Goal: Browse casually: Explore the website without a specific task or goal

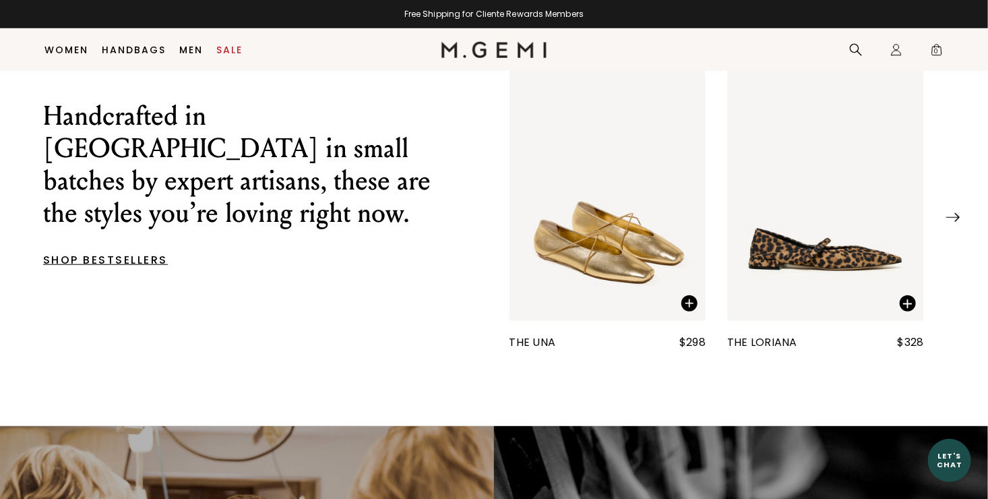
scroll to position [488, 0]
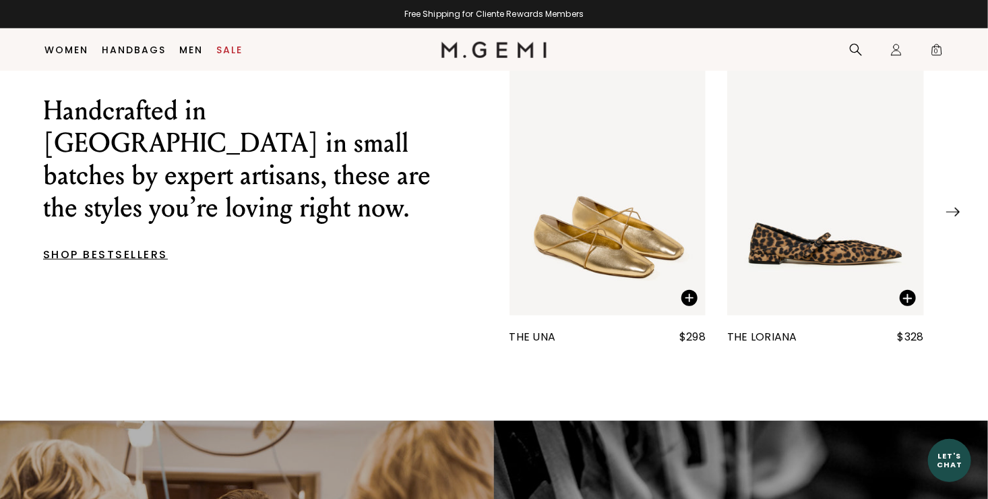
click at [952, 216] on img at bounding box center [952, 212] width 13 height 9
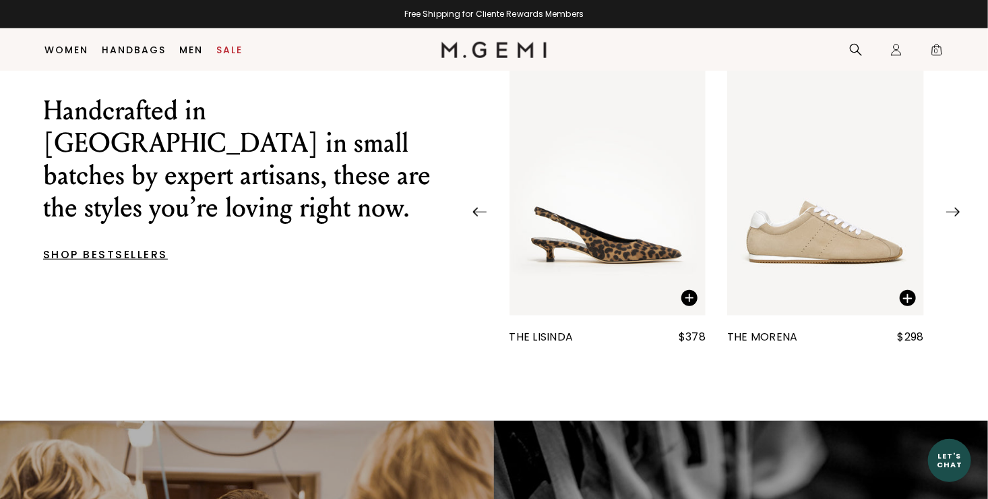
click at [952, 216] on img at bounding box center [952, 212] width 13 height 9
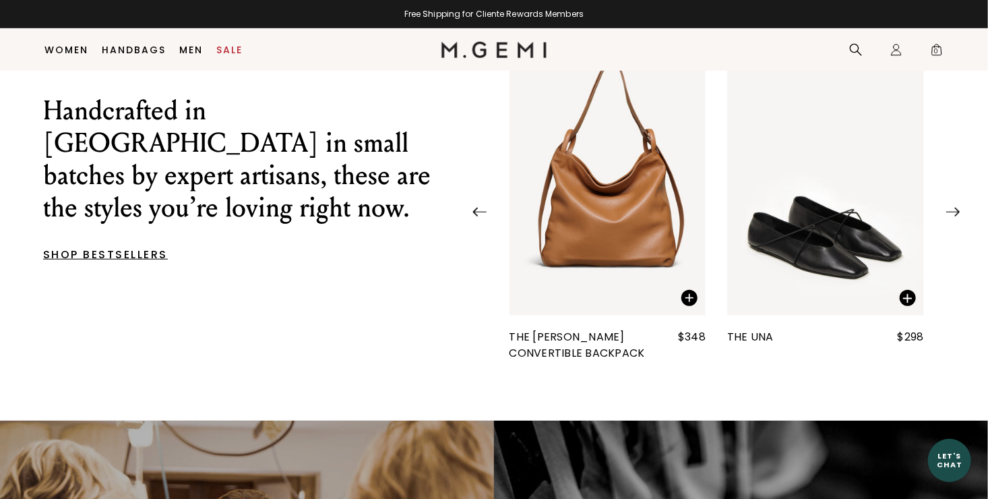
click at [952, 216] on img at bounding box center [952, 212] width 13 height 9
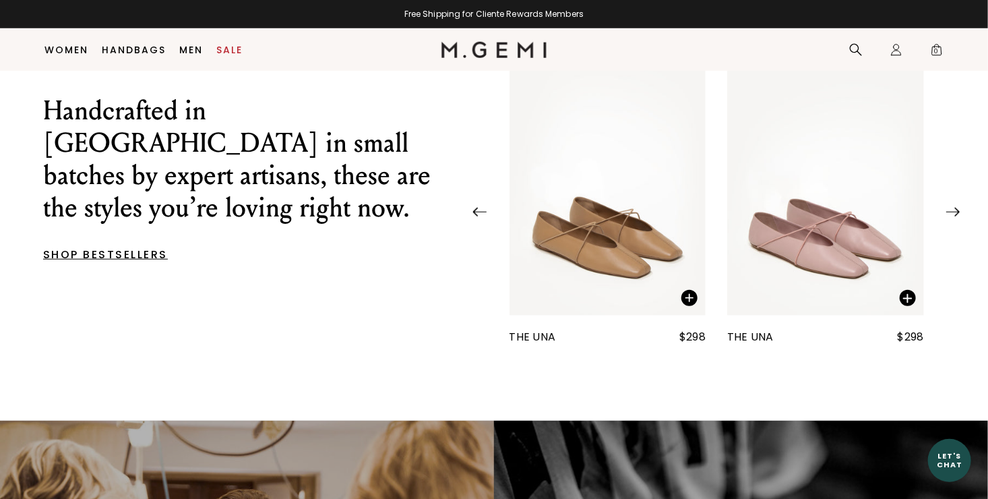
click at [952, 216] on img at bounding box center [952, 212] width 13 height 9
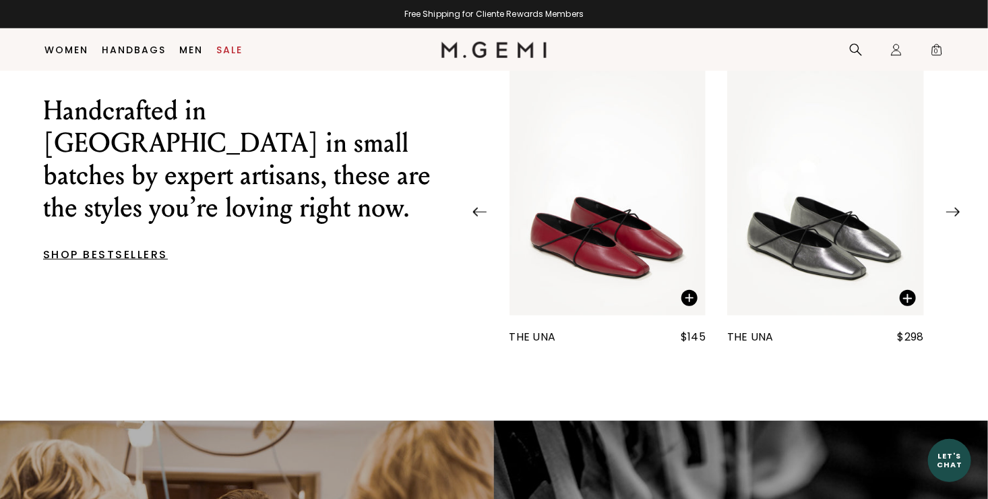
click at [952, 216] on img at bounding box center [952, 212] width 13 height 9
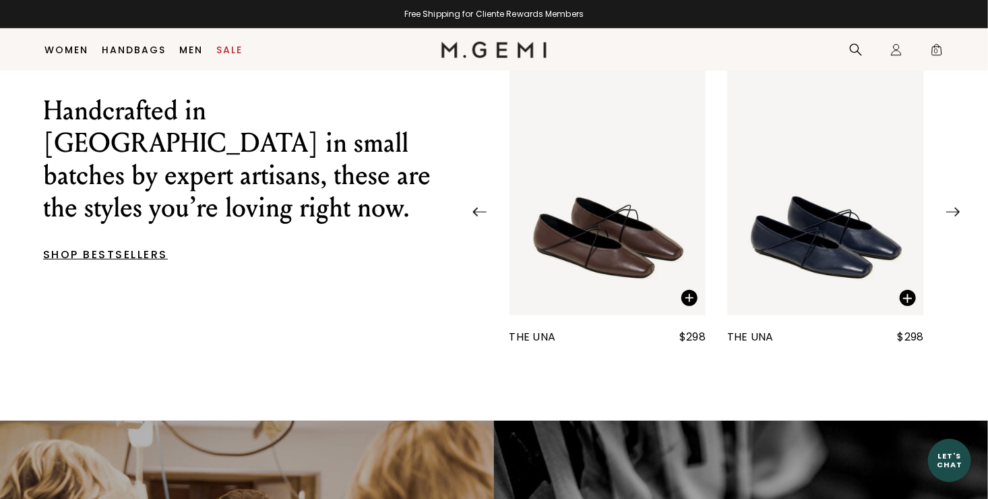
click at [952, 216] on img at bounding box center [952, 212] width 13 height 9
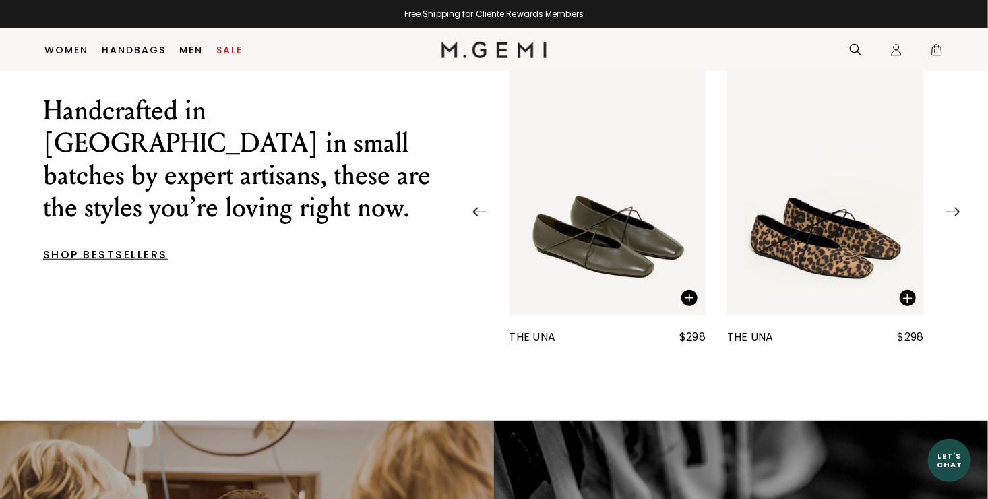
click at [952, 216] on img at bounding box center [952, 212] width 13 height 9
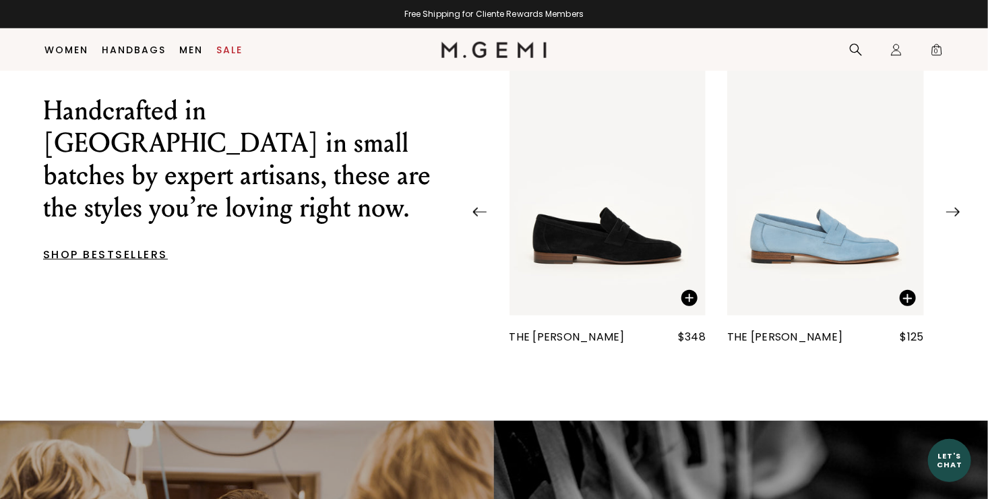
click at [952, 216] on img at bounding box center [952, 212] width 13 height 9
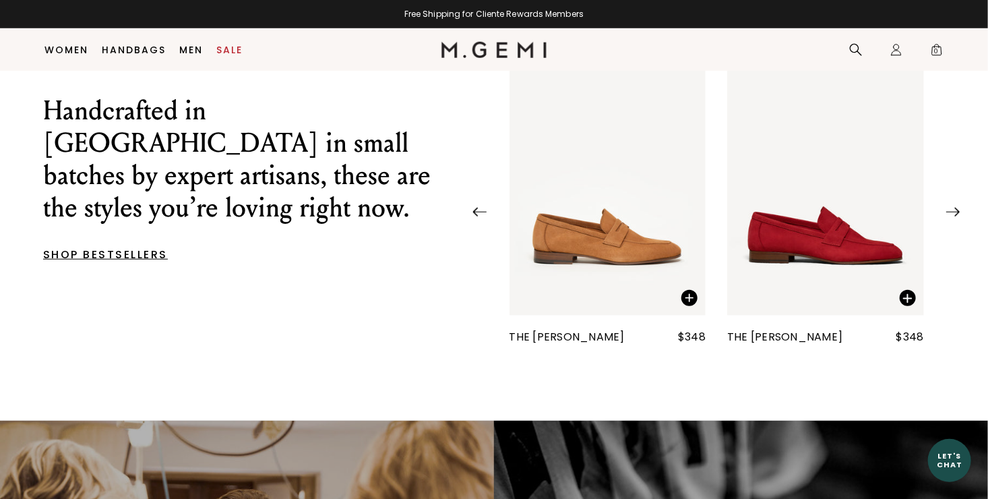
click at [952, 216] on img at bounding box center [952, 212] width 13 height 9
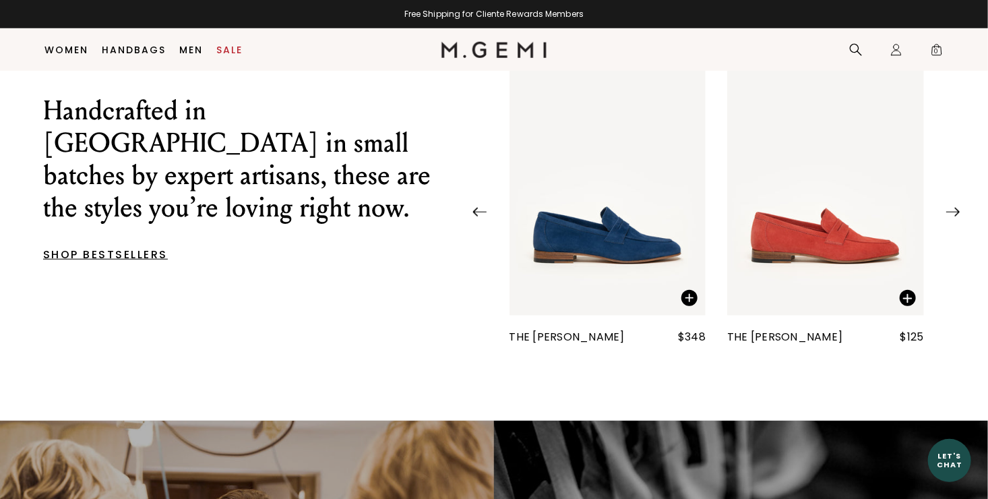
click at [952, 216] on img at bounding box center [952, 212] width 13 height 9
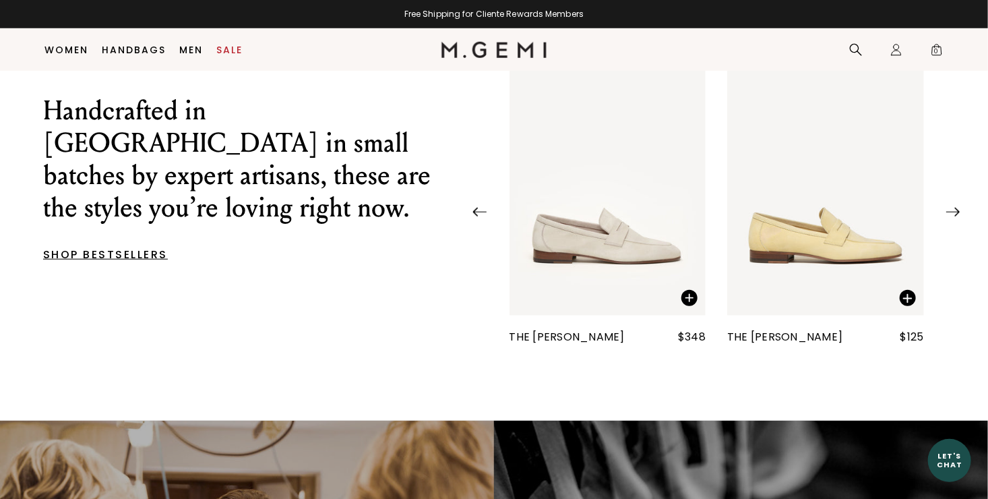
click at [952, 216] on img at bounding box center [952, 212] width 13 height 9
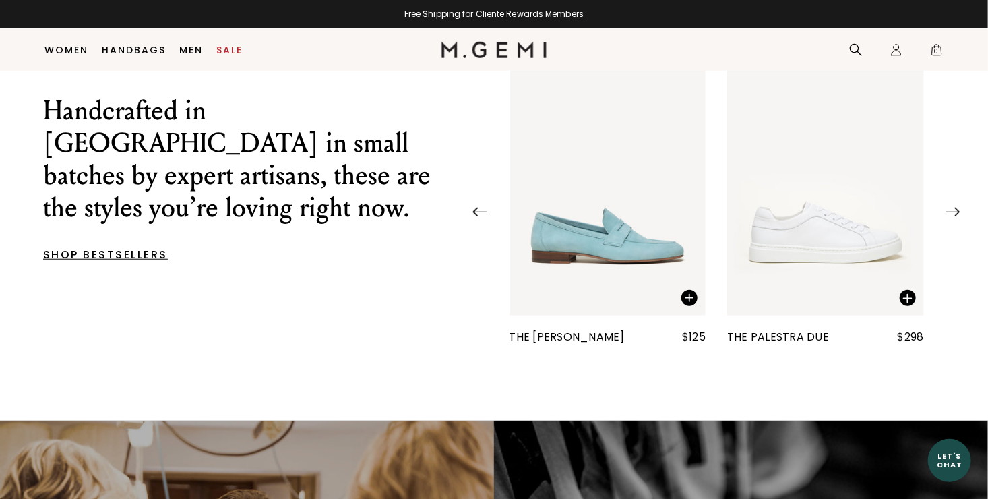
click at [952, 216] on img at bounding box center [952, 212] width 13 height 9
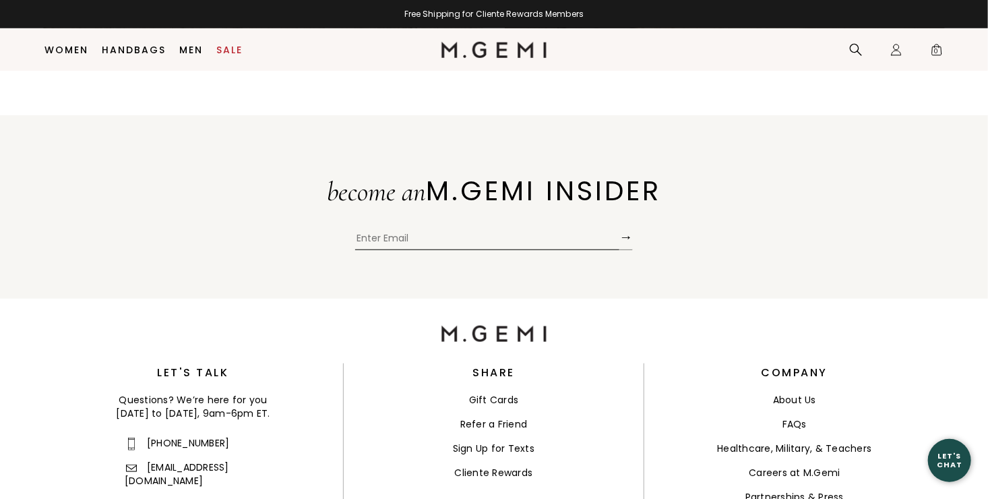
scroll to position [2891, 0]
